Goal: Book appointment/travel/reservation

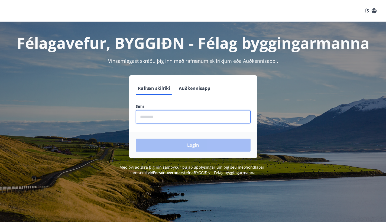
click at [180, 118] on input "phone" at bounding box center [193, 116] width 115 height 13
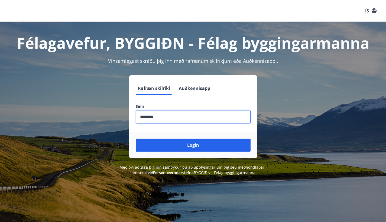
type input "********"
click at [193, 145] on button "Login" at bounding box center [193, 145] width 115 height 13
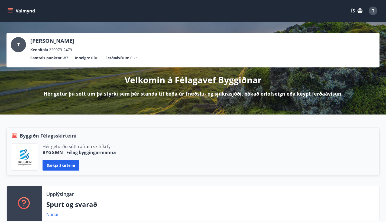
click at [9, 11] on icon "menu" at bounding box center [11, 11] width 6 height 1
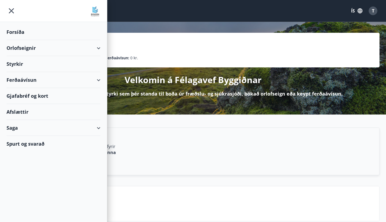
click at [99, 48] on div "Orlofseignir" at bounding box center [53, 48] width 94 height 16
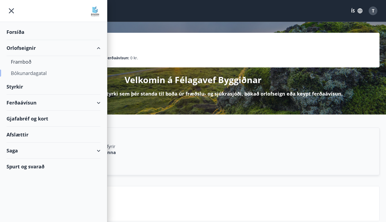
click at [39, 72] on div "Bókunardagatal" at bounding box center [53, 72] width 85 height 11
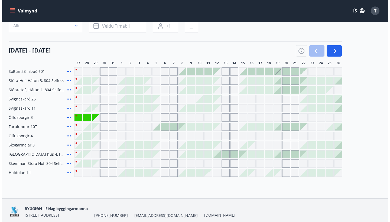
scroll to position [48, 0]
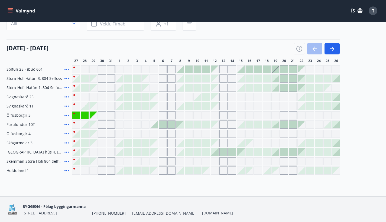
click at [120, 107] on div at bounding box center [120, 106] width 8 height 8
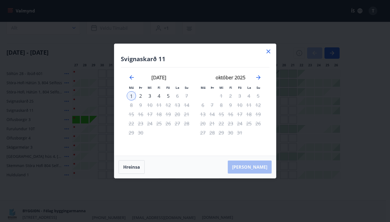
click at [268, 50] on icon at bounding box center [268, 51] width 6 height 6
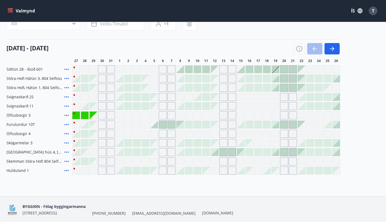
click at [122, 108] on div at bounding box center [120, 106] width 8 height 8
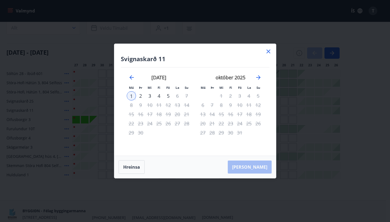
click at [268, 51] on icon at bounding box center [268, 52] width 4 height 4
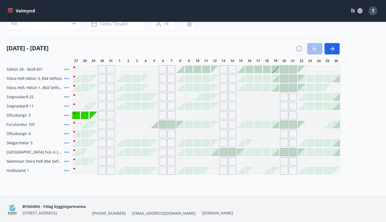
click at [121, 144] on div at bounding box center [120, 143] width 8 height 8
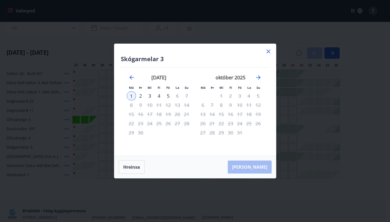
click at [267, 52] on icon at bounding box center [268, 52] width 4 height 4
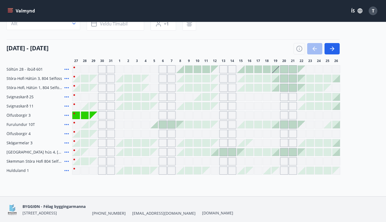
click at [156, 126] on div at bounding box center [154, 125] width 8 height 8
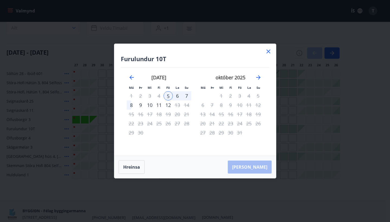
click at [269, 49] on icon at bounding box center [268, 51] width 6 height 6
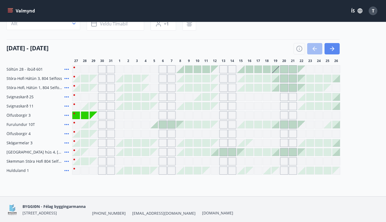
click at [332, 49] on icon "button" at bounding box center [332, 48] width 4 height 1
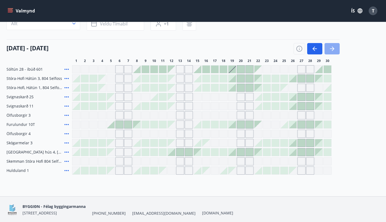
click at [332, 49] on icon "button" at bounding box center [332, 48] width 4 height 1
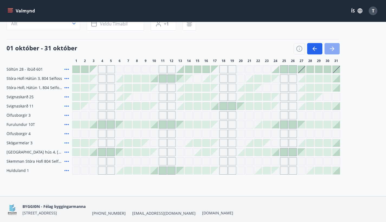
click at [332, 49] on icon "button" at bounding box center [332, 48] width 4 height 1
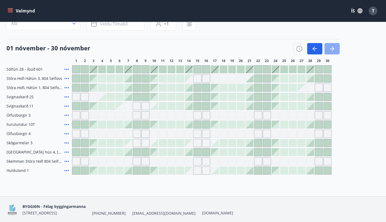
click at [332, 49] on icon "button" at bounding box center [332, 48] width 4 height 1
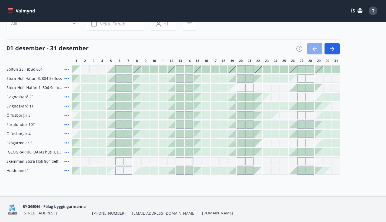
click at [311, 45] on button "button" at bounding box center [314, 48] width 15 height 11
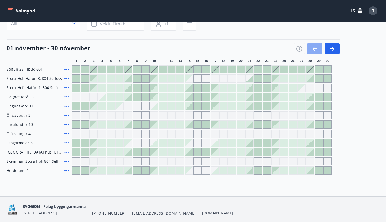
click at [311, 45] on button "button" at bounding box center [314, 48] width 15 height 11
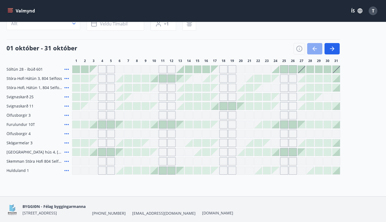
click at [311, 45] on button "button" at bounding box center [314, 48] width 15 height 11
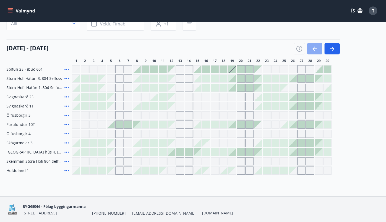
click at [311, 45] on button "button" at bounding box center [314, 48] width 15 height 11
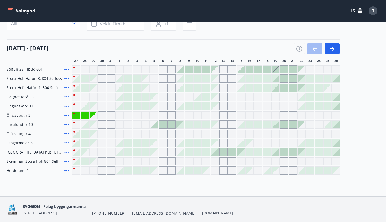
click at [119, 107] on div at bounding box center [120, 106] width 8 height 8
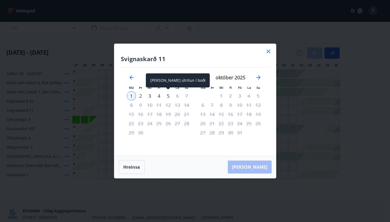
click at [168, 96] on div "5" at bounding box center [167, 95] width 9 height 9
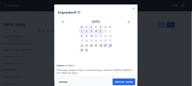
scroll to position [48, 0]
